Goal: Transaction & Acquisition: Purchase product/service

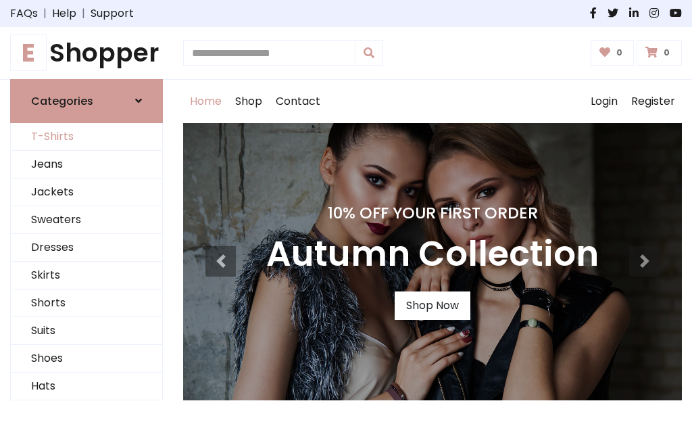
click at [87, 137] on link "T-Shirts" at bounding box center [86, 137] width 151 height 28
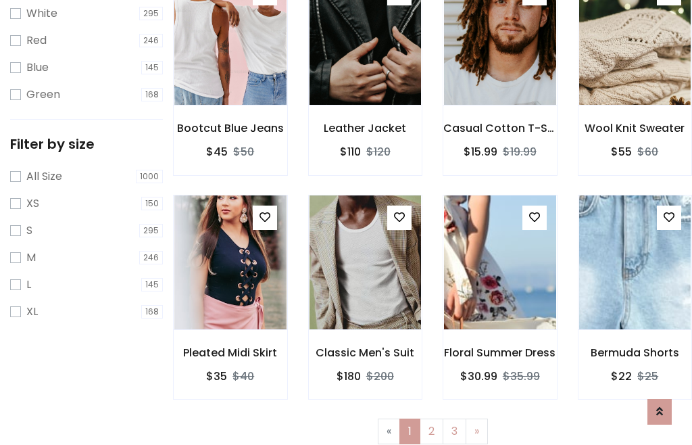
scroll to position [24, 0]
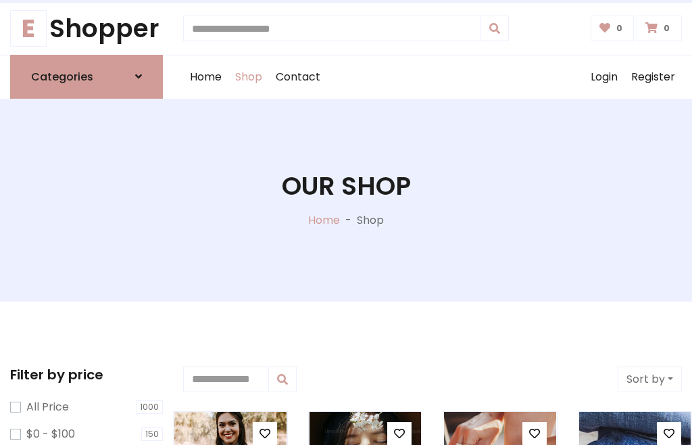
click at [346, 199] on h1 "Our Shop" at bounding box center [346, 186] width 129 height 30
click at [433, 76] on div "Home Shop Contact Log out Login Register" at bounding box center [432, 76] width 499 height 43
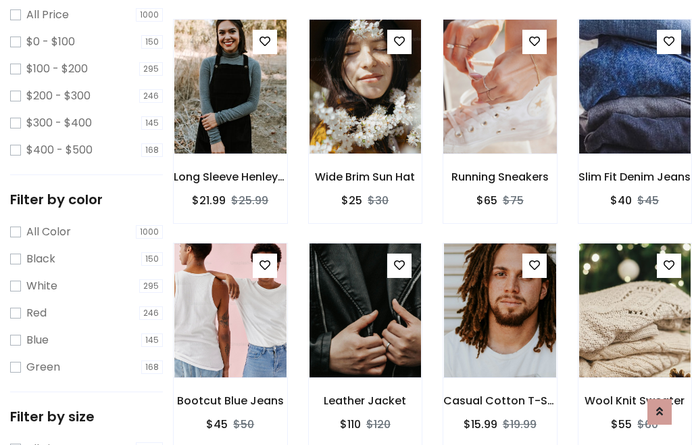
click at [499, 111] on img at bounding box center [500, 86] width 134 height 324
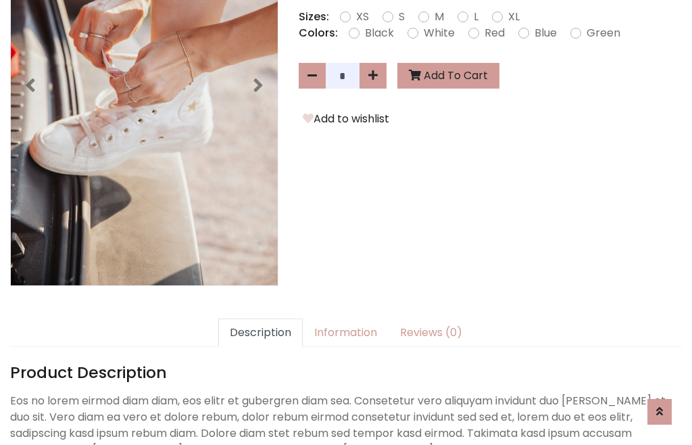
scroll to position [330, 0]
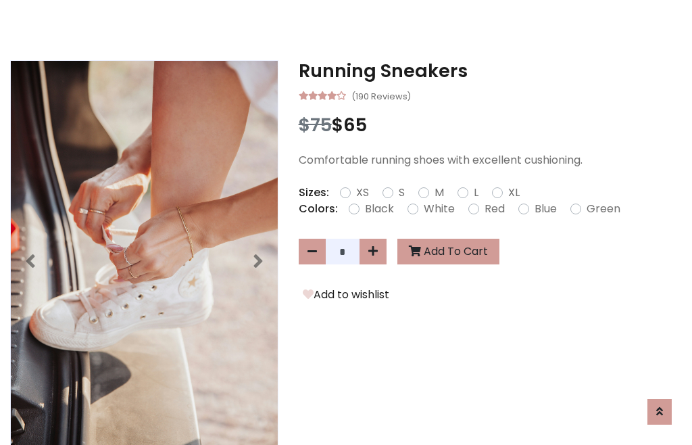
click at [490, 70] on h3 "Running Sneakers" at bounding box center [490, 71] width 383 height 22
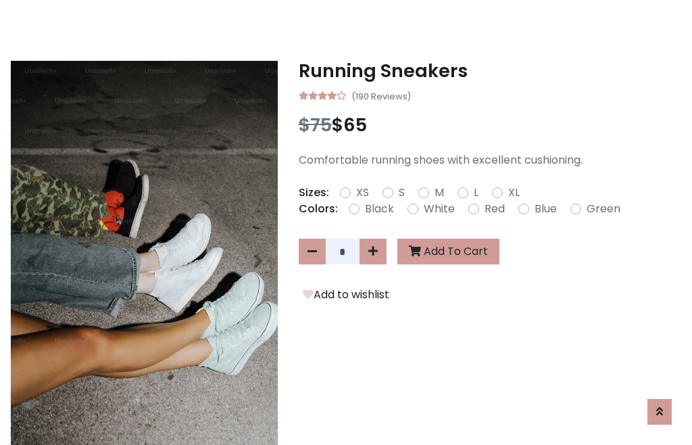
click at [490, 70] on h3 "Running Sneakers" at bounding box center [490, 71] width 383 height 22
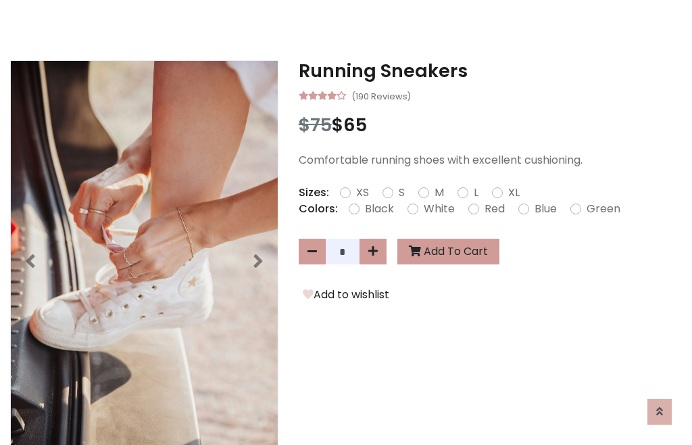
scroll to position [0, 0]
